Goal: Check status: Check status

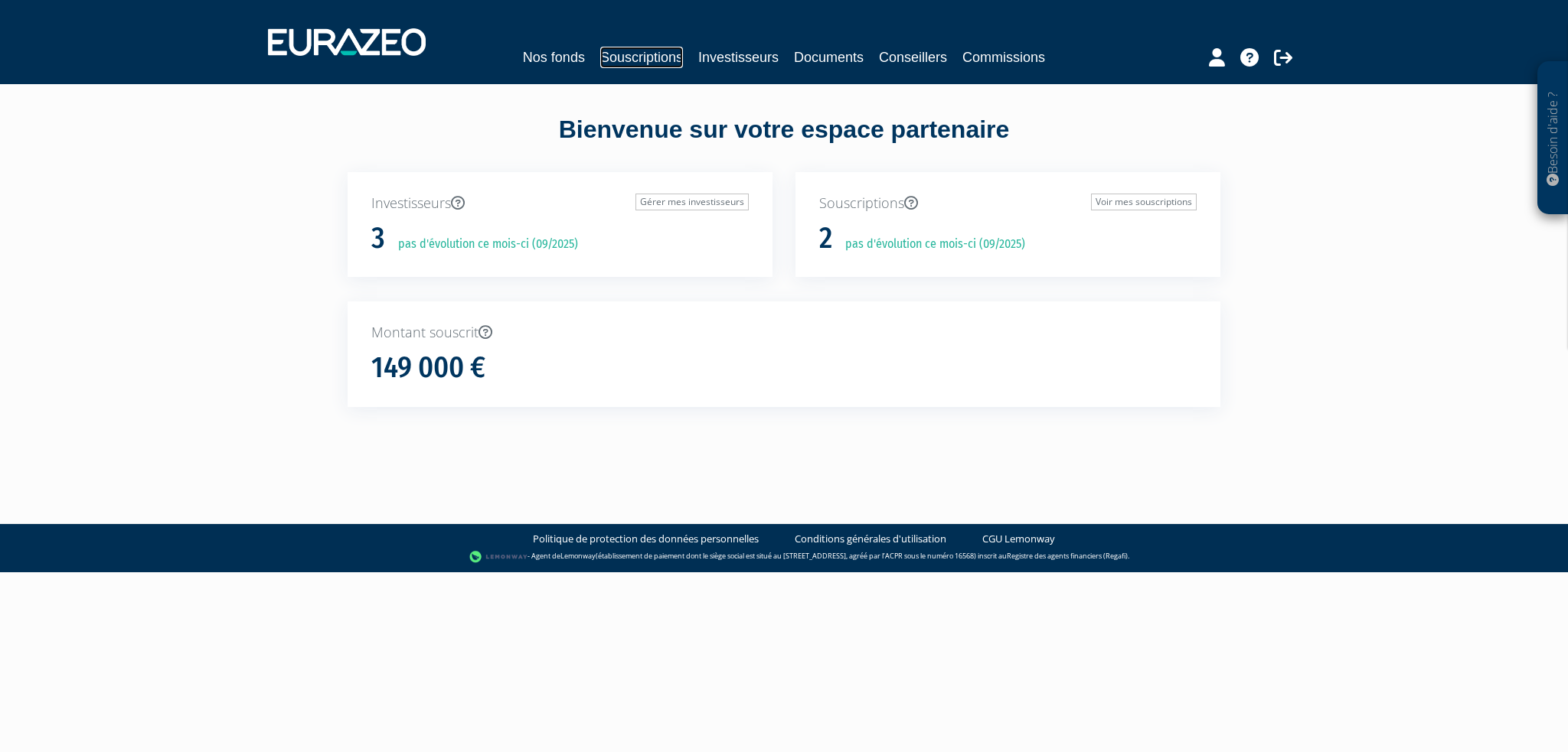
click at [637, 64] on link "Souscriptions" at bounding box center [642, 57] width 83 height 21
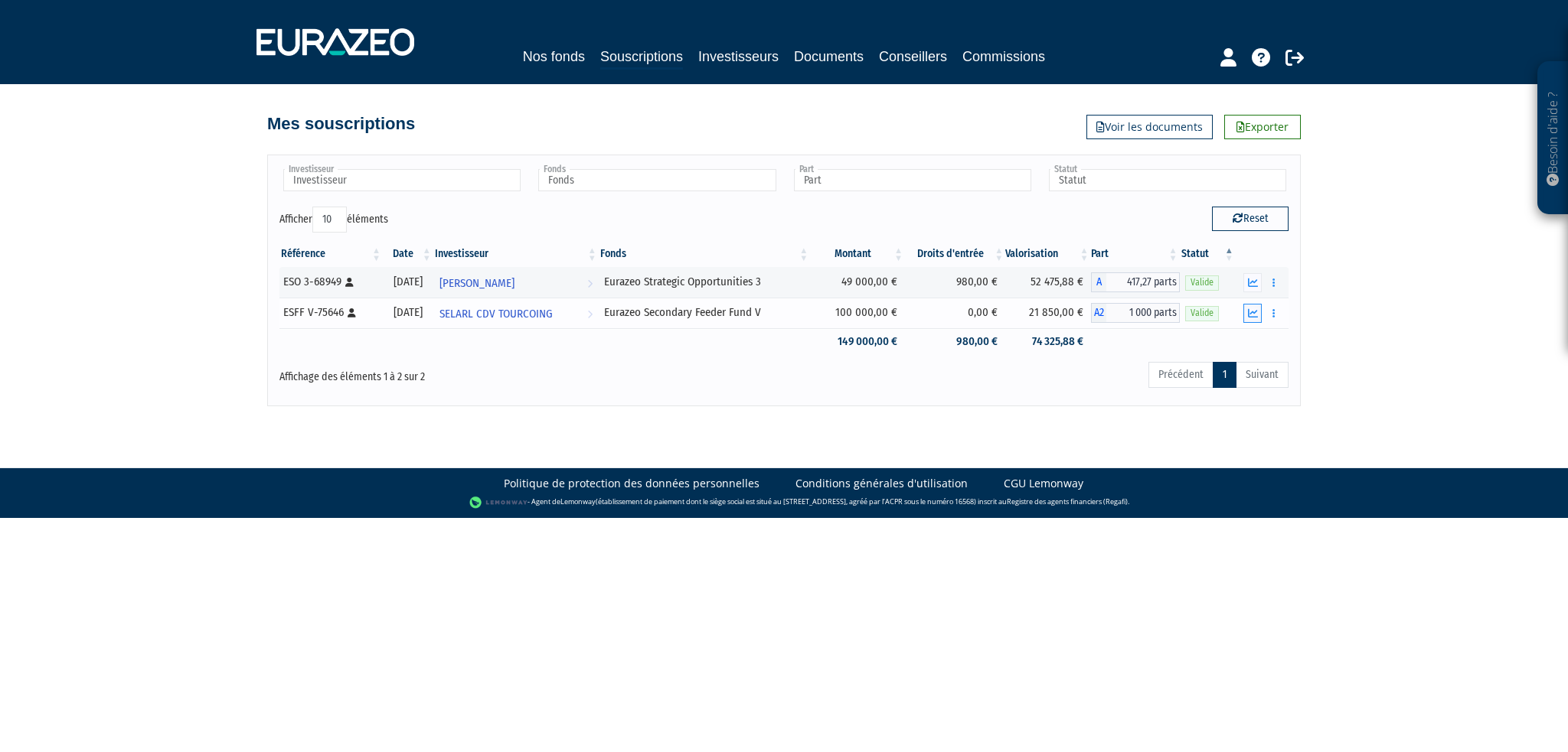
click at [1252, 314] on icon "button" at bounding box center [1252, 312] width 10 height 10
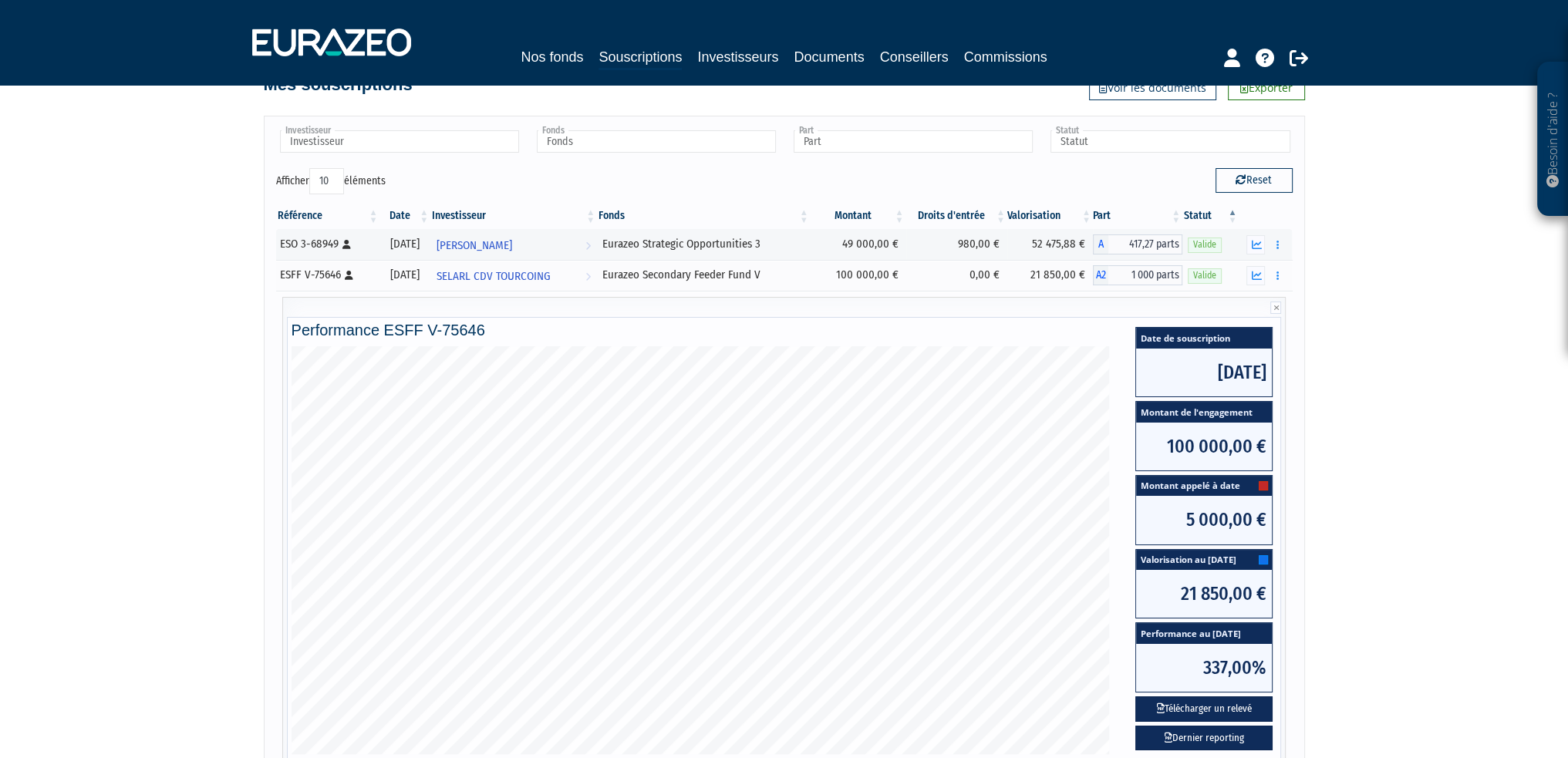
scroll to position [77, 0]
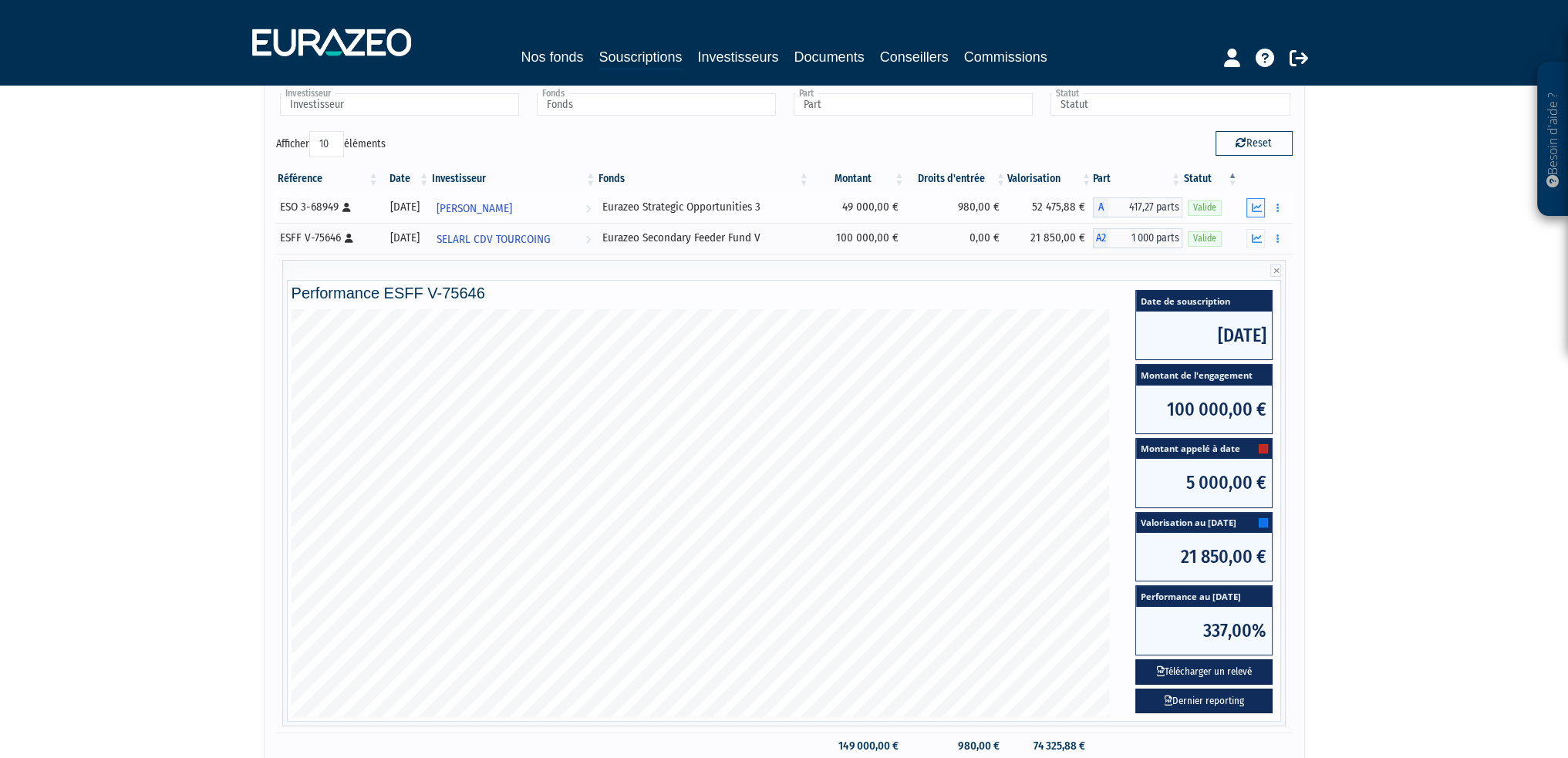
click at [1261, 208] on icon "button" at bounding box center [1255, 207] width 10 height 10
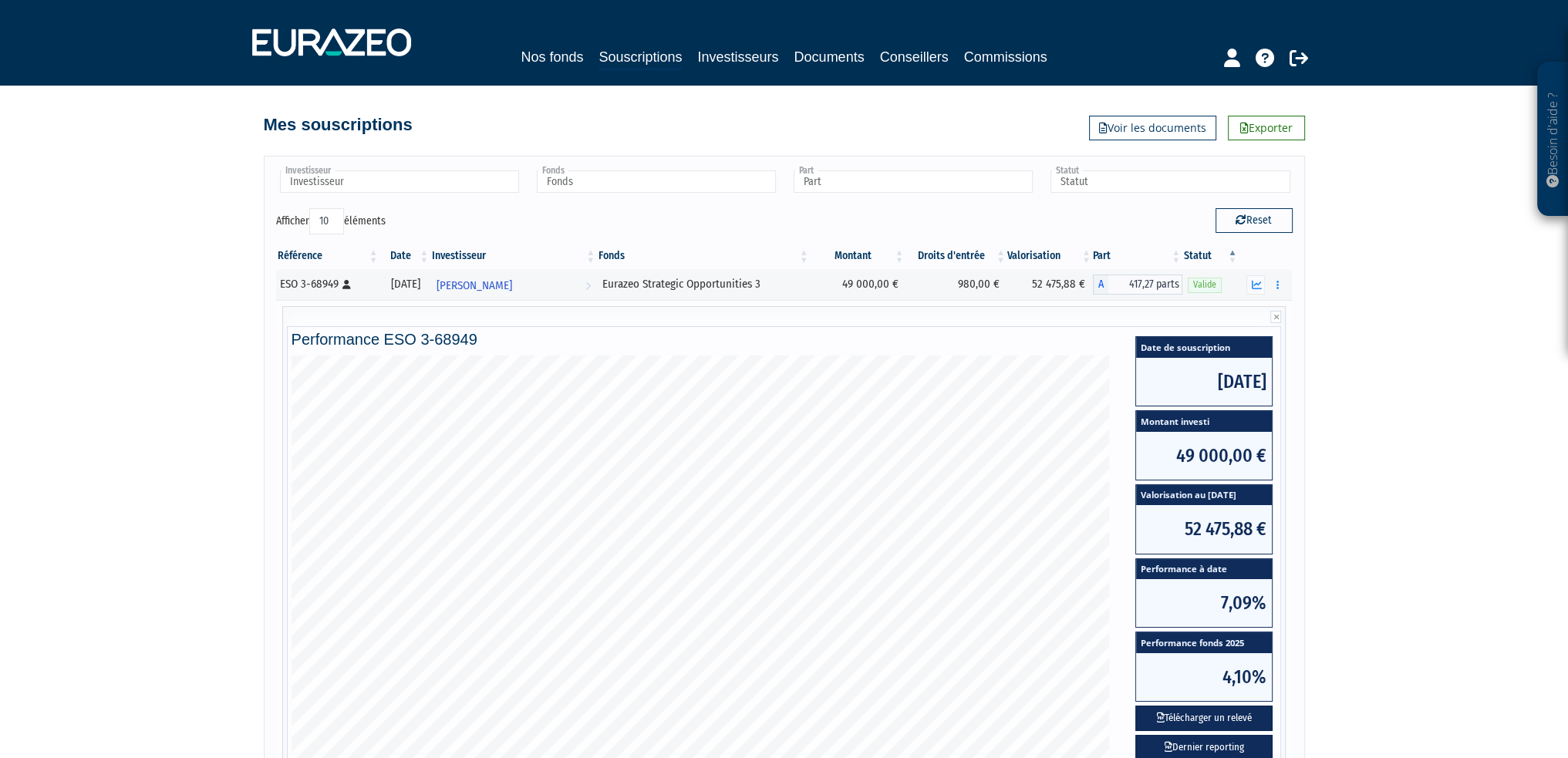
scroll to position [154, 0]
